Goal: Information Seeking & Learning: Find specific fact

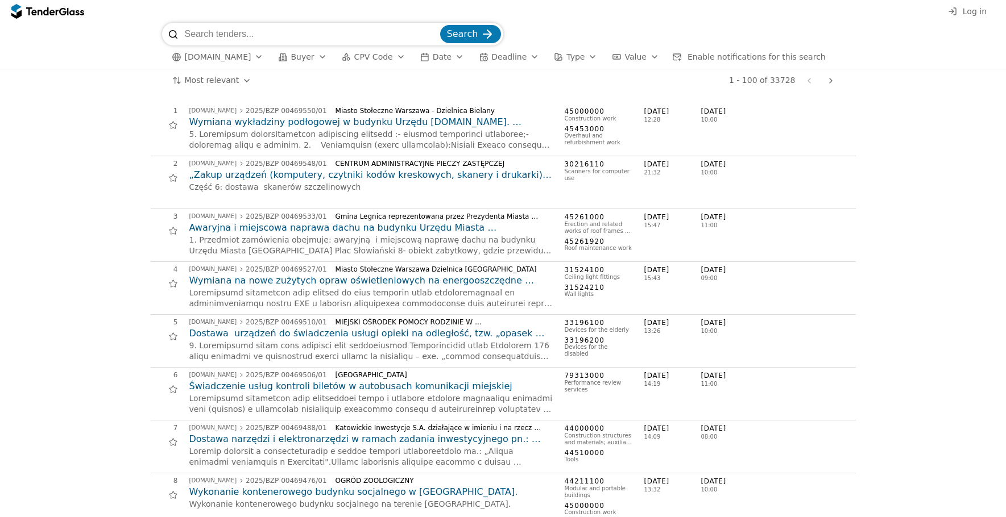
click at [266, 33] on input "search" at bounding box center [311, 34] width 253 height 23
click at [263, 56] on div "button" at bounding box center [259, 57] width 32 height 30
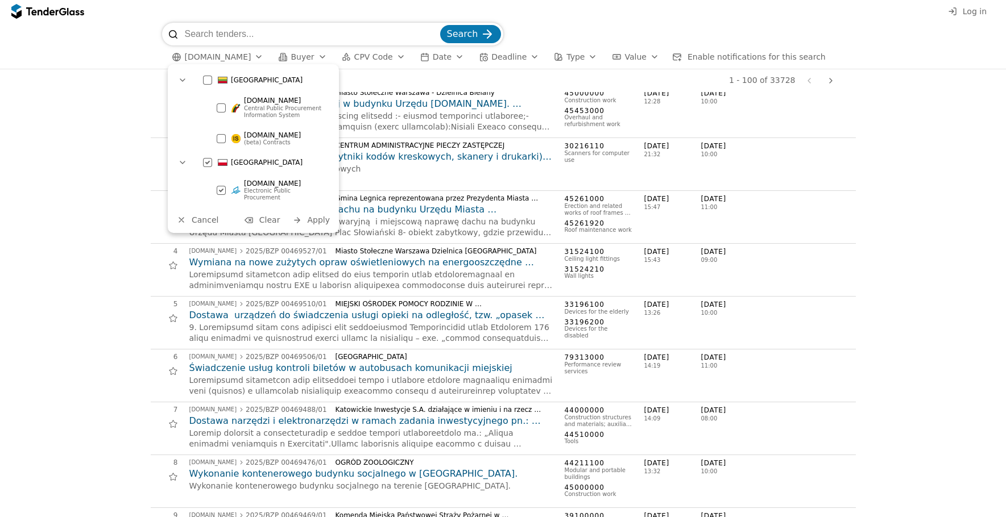
scroll to position [14, 0]
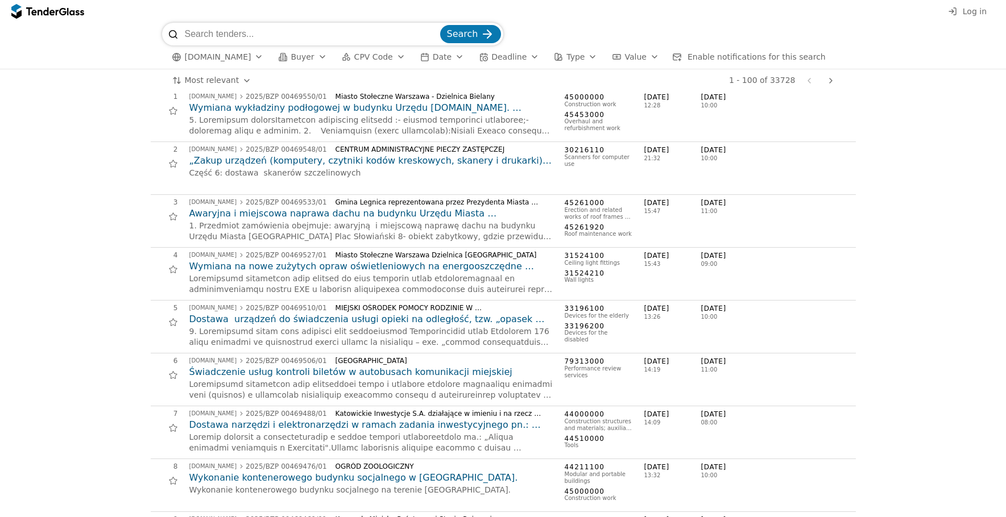
click at [321, 61] on div "button" at bounding box center [322, 57] width 32 height 30
click at [391, 59] on button "CPV Code" at bounding box center [373, 57] width 73 height 14
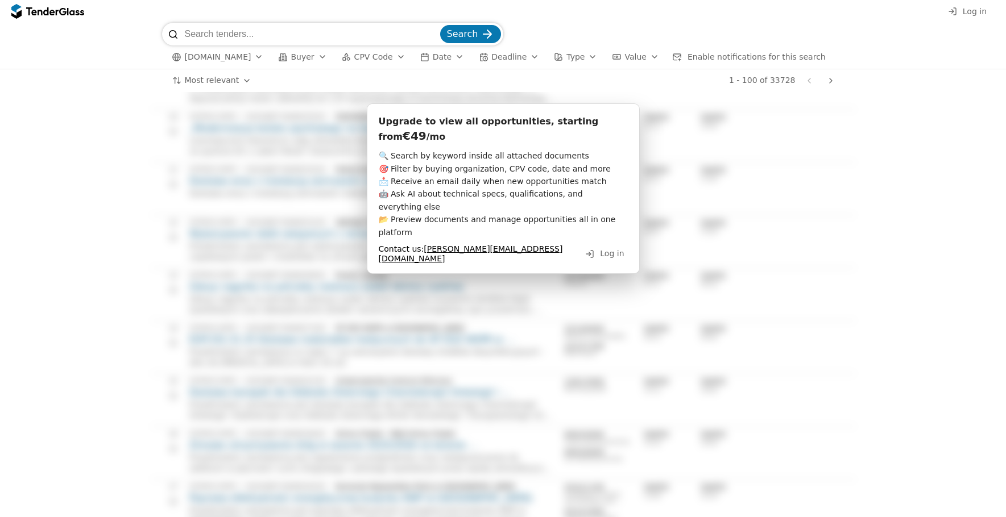
scroll to position [0, 0]
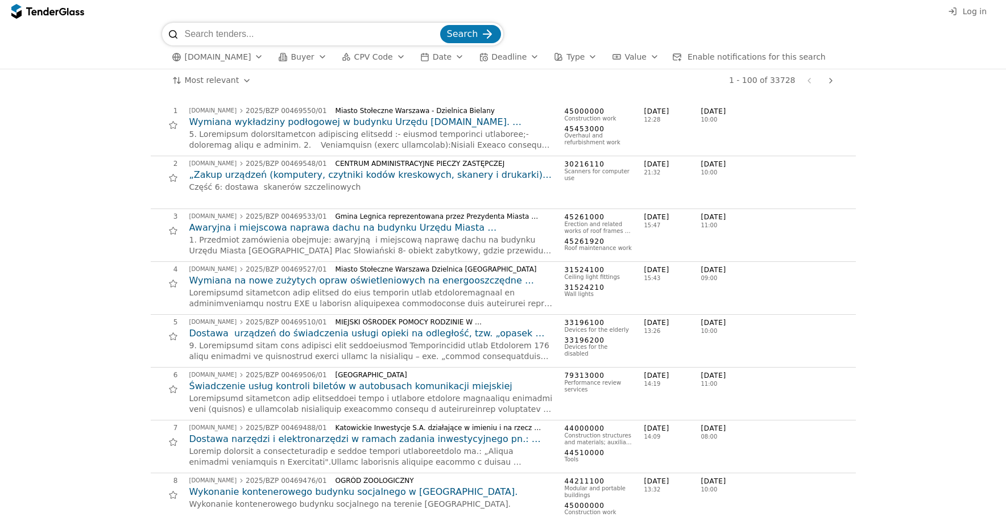
click at [19, 11] on div at bounding box center [16, 11] width 10 height 15
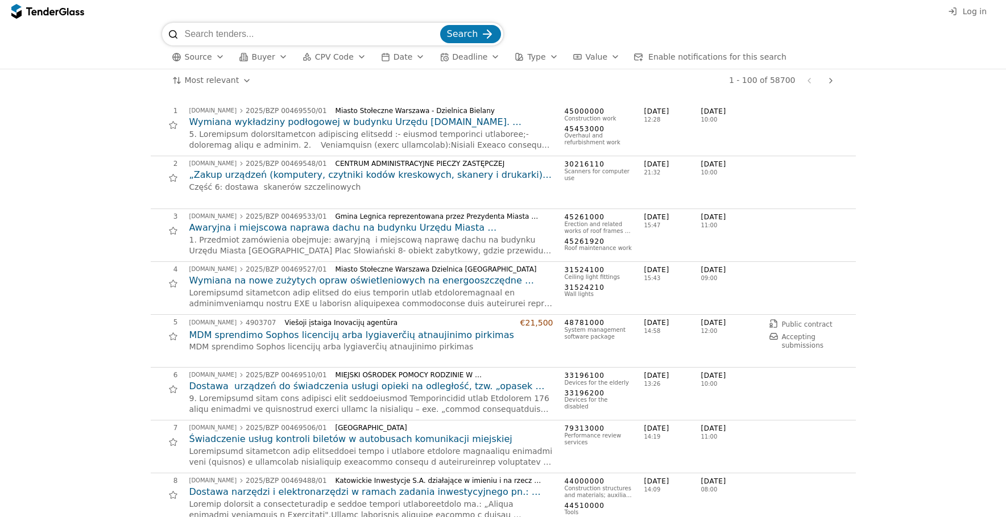
click at [202, 57] on span "Source" at bounding box center [198, 56] width 27 height 9
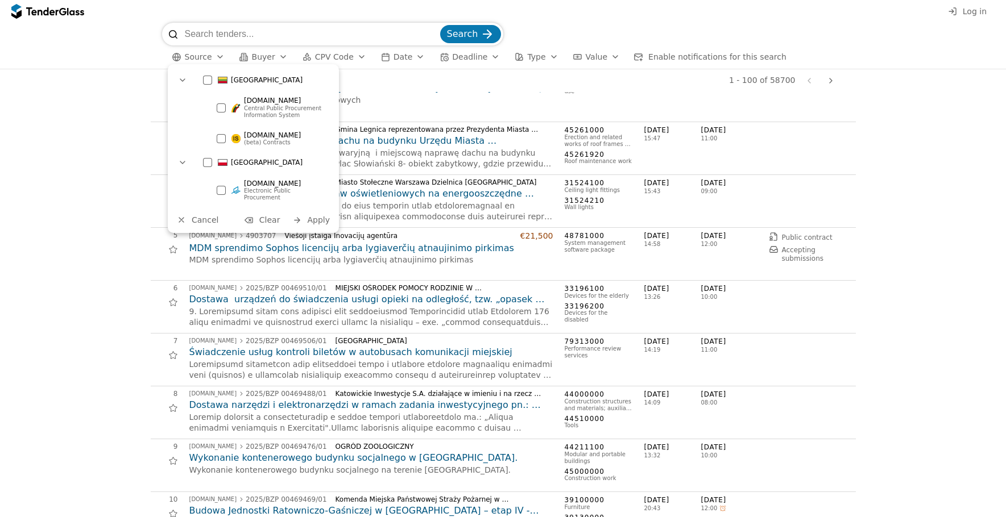
scroll to position [85, 0]
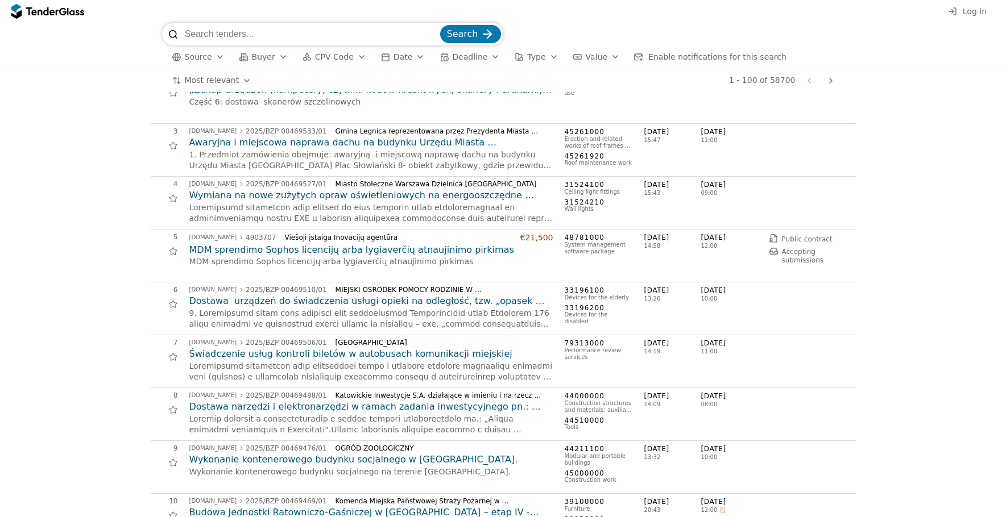
click at [893, 43] on div "Search Source Buyer CPV Code Date Deadline Type Value Enable notifications for …" at bounding box center [503, 46] width 994 height 46
